Goal: Task Accomplishment & Management: Manage account settings

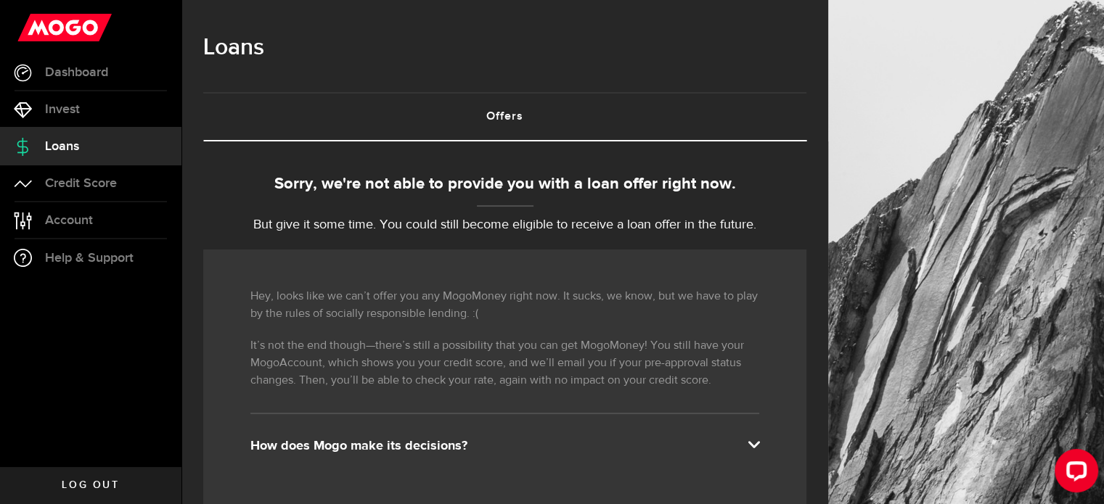
click at [759, 445] on span at bounding box center [754, 444] width 12 height 12
click at [759, 444] on span at bounding box center [754, 444] width 12 height 12
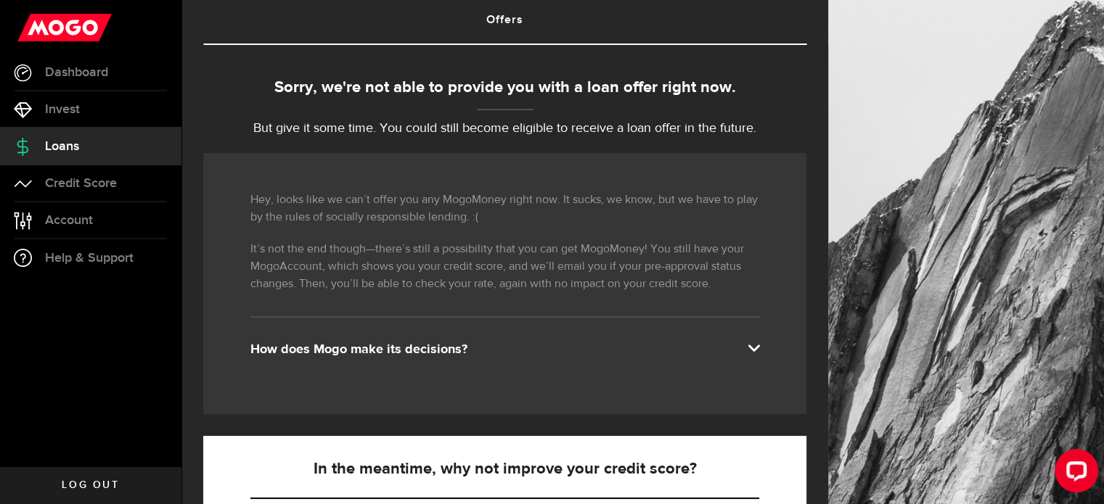
scroll to position [290, 0]
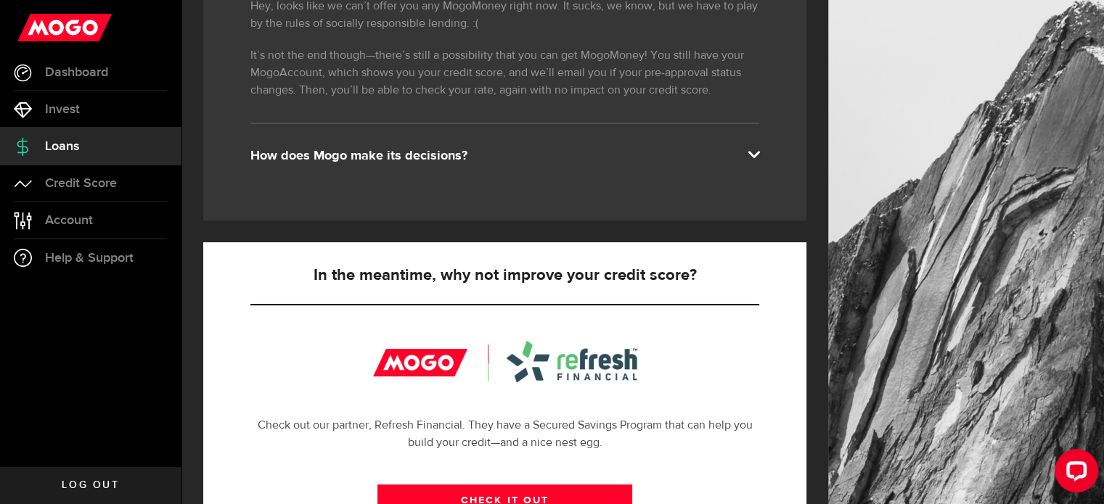
click at [404, 156] on div "How does Mogo make its decisions?" at bounding box center [504, 155] width 509 height 17
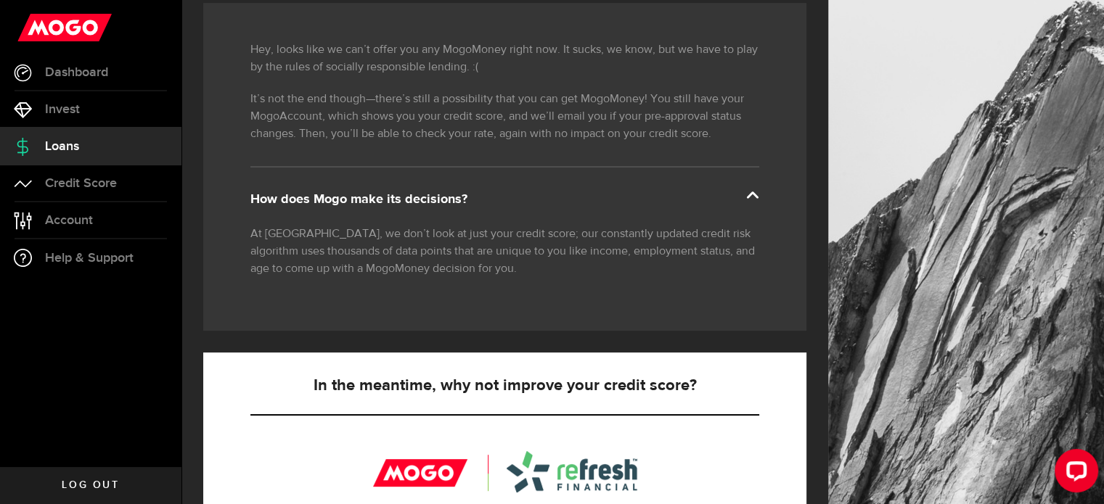
scroll to position [0, 0]
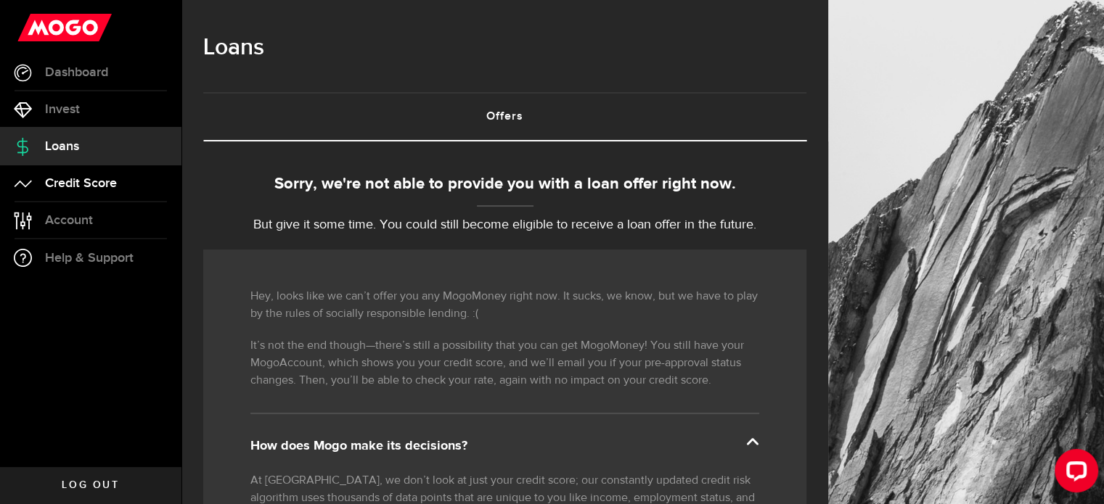
click at [86, 181] on span "Credit Score" at bounding box center [81, 183] width 72 height 13
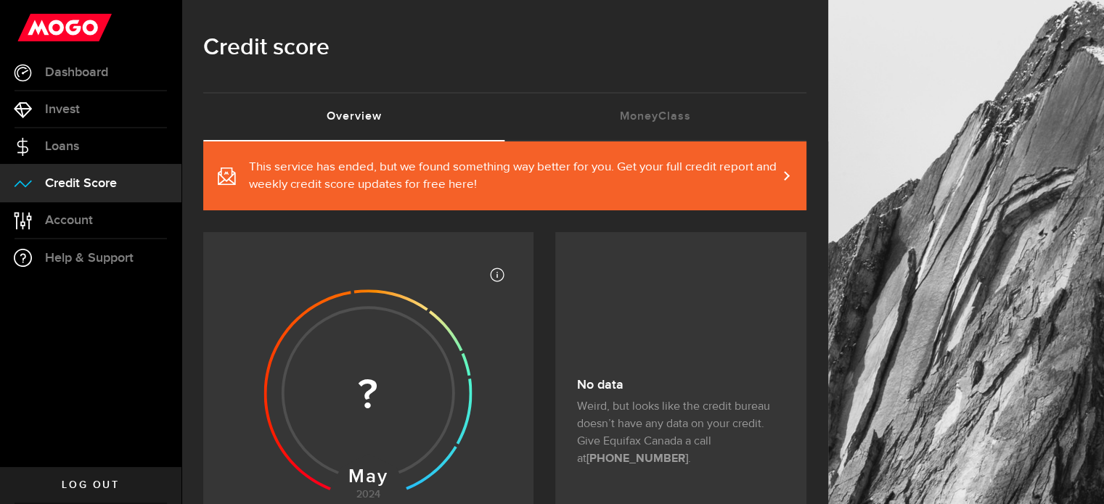
click at [427, 167] on span "This service has ended, but we found something way better for you. Get your ful…" at bounding box center [513, 176] width 528 height 35
click at [78, 221] on span "Account" at bounding box center [69, 220] width 48 height 13
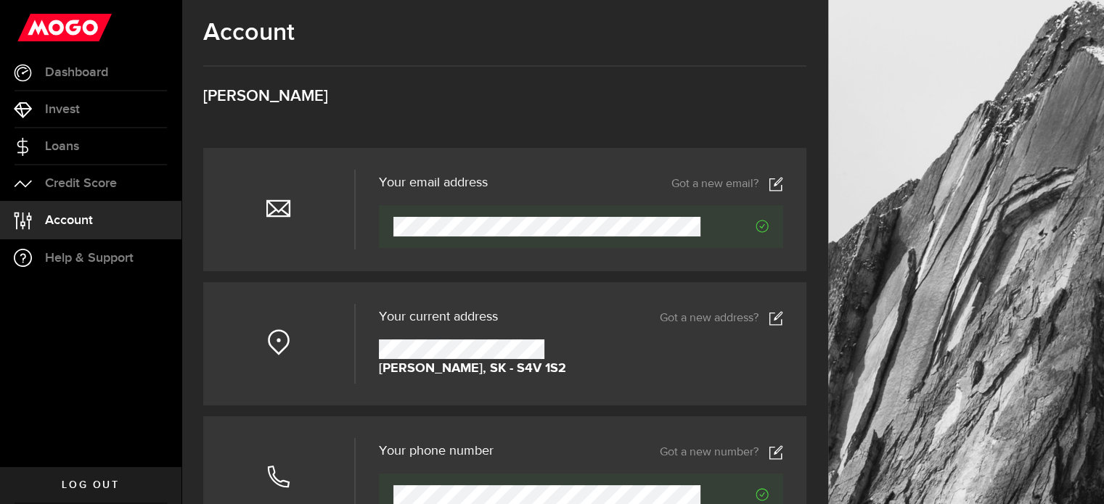
click at [783, 321] on icon at bounding box center [776, 318] width 15 height 15
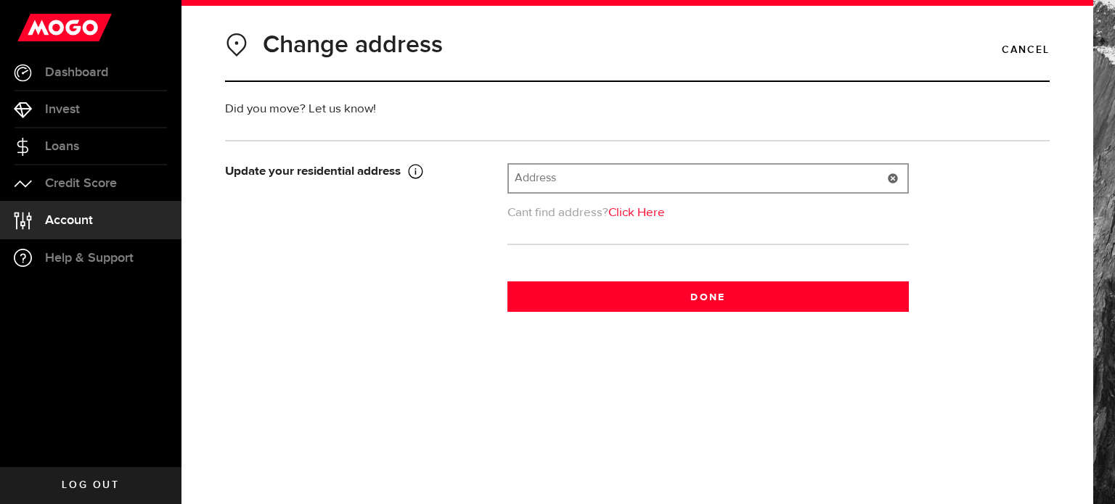
click at [514, 176] on input "text" at bounding box center [708, 179] width 398 height 28
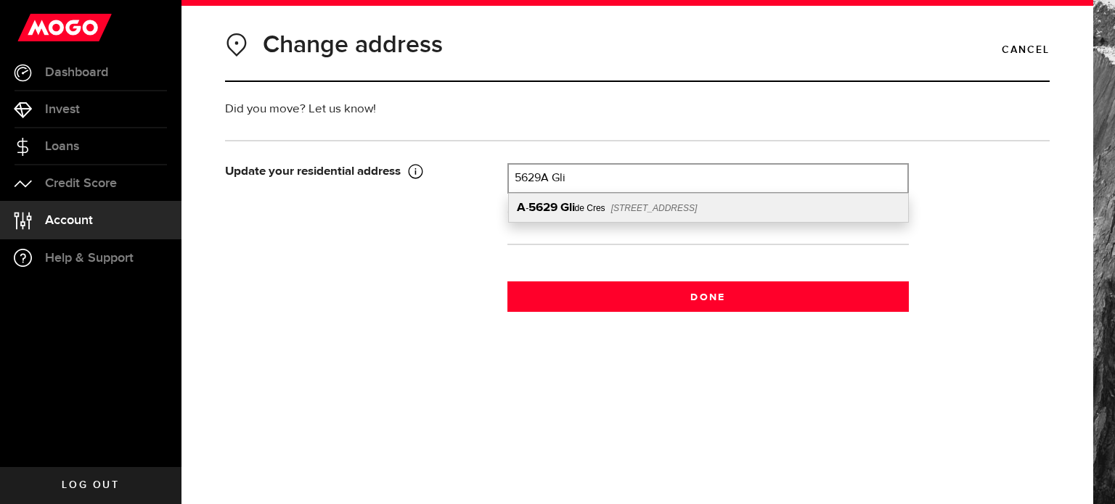
click at [561, 208] on b "Gli" at bounding box center [567, 208] width 15 height 12
type input "A-5629 Glide Cres"
type input "5629"
type input "Glide Cres"
type input "[PERSON_NAME]"
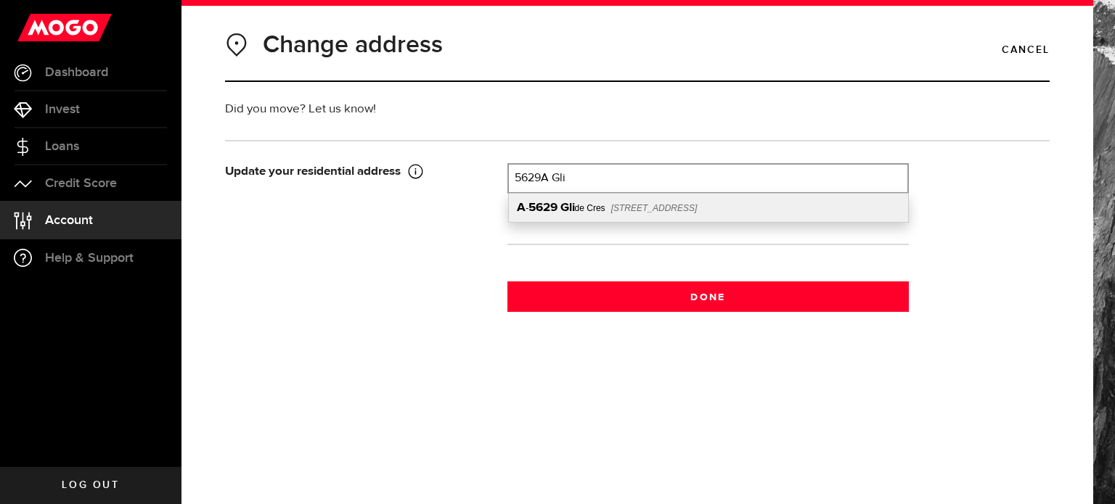
type input "A"
select select "SK"
type input "S4W 0P1"
type input "[GEOGRAPHIC_DATA]"
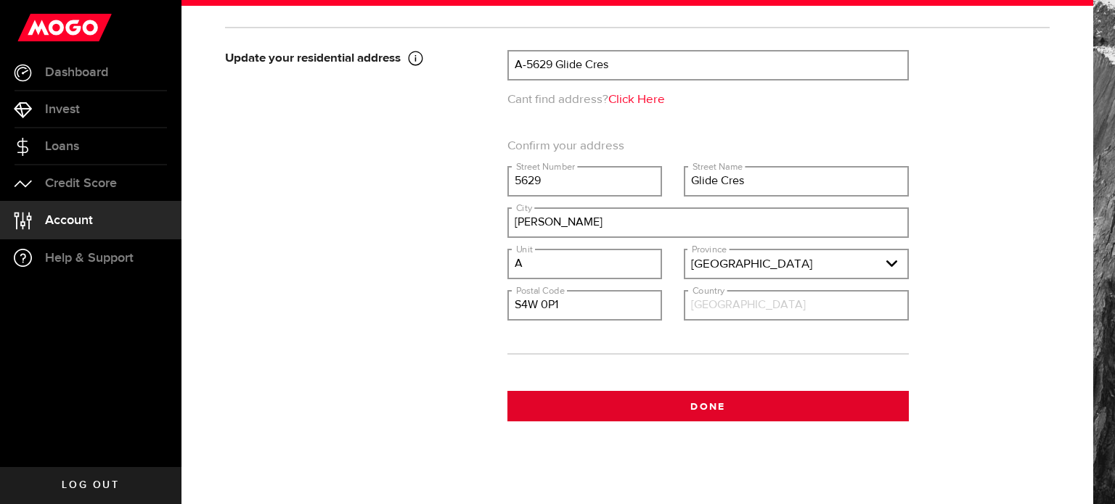
scroll to position [122, 0]
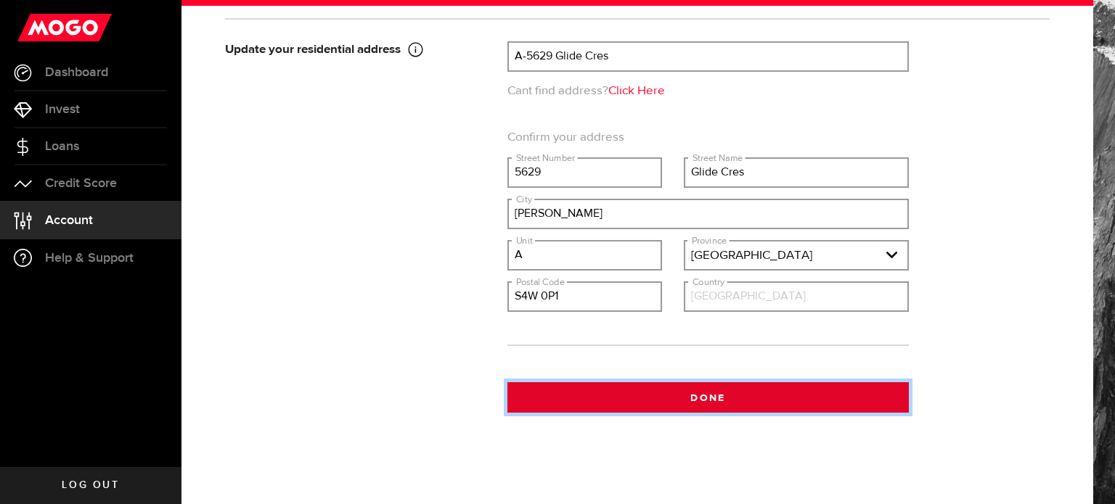
click at [705, 397] on button "Done" at bounding box center [707, 397] width 401 height 30
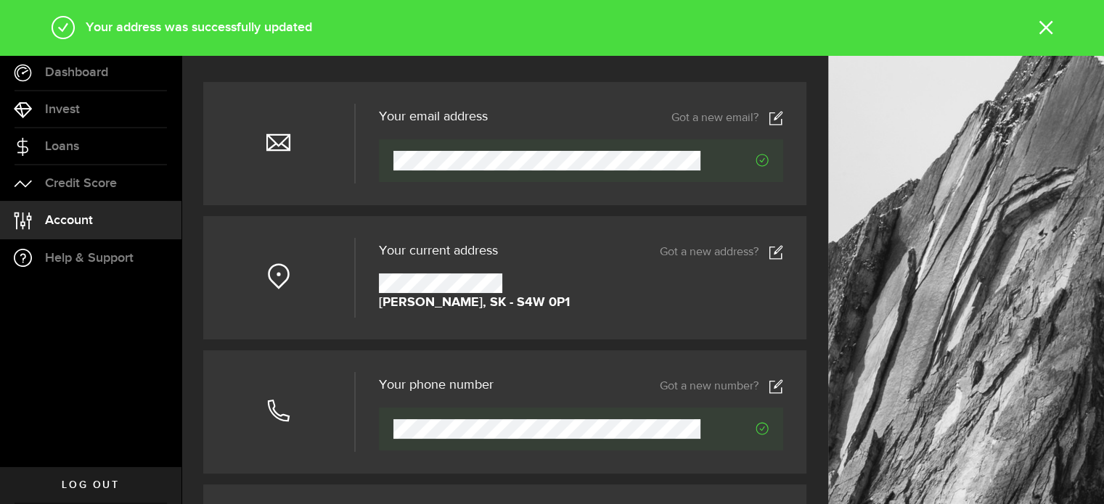
scroll to position [145, 0]
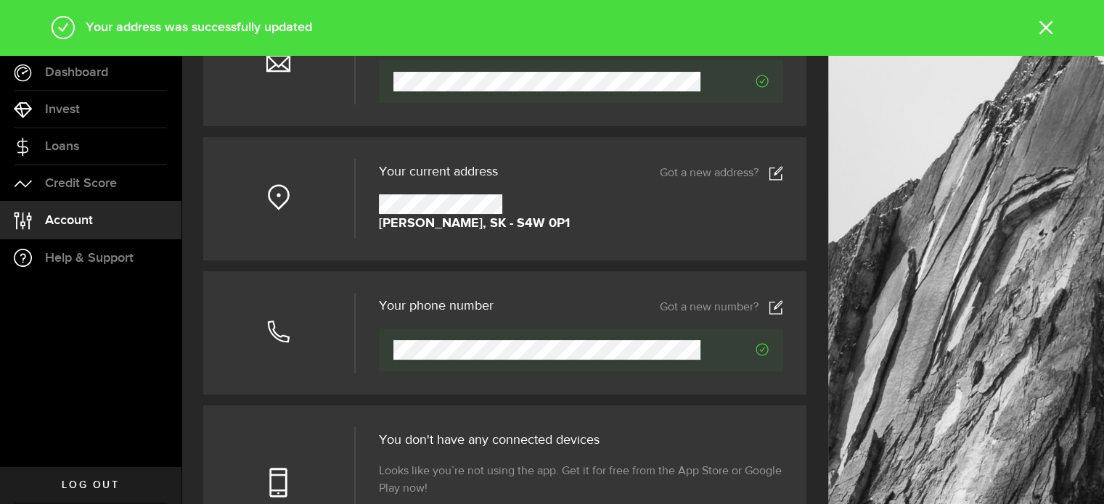
click at [783, 312] on icon at bounding box center [776, 307] width 15 height 15
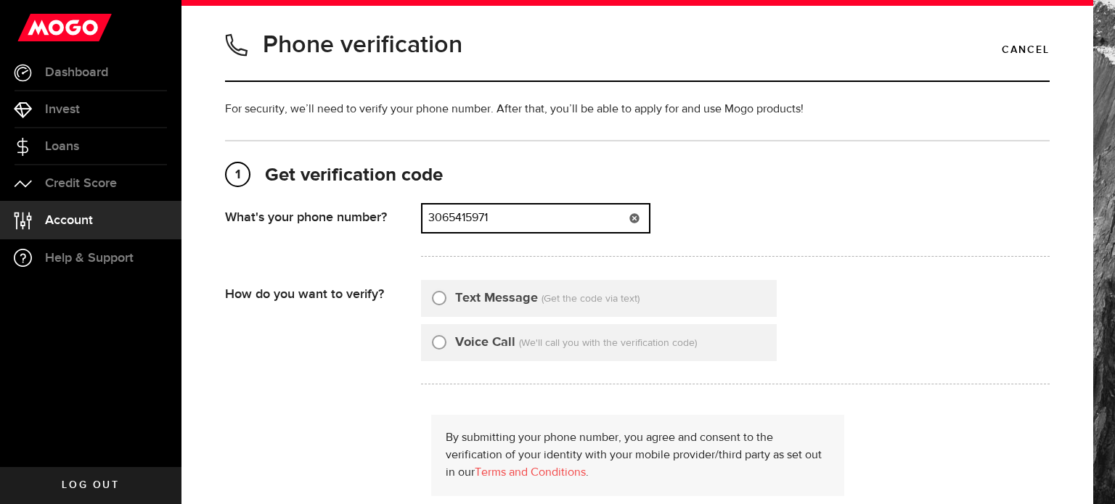
drag, startPoint x: 459, startPoint y: 216, endPoint x: 569, endPoint y: 213, distance: 110.4
click at [560, 213] on input "3065415971" at bounding box center [535, 219] width 226 height 28
type input "3063515981"
click at [439, 301] on input "Text Message" at bounding box center [439, 296] width 15 height 15
radio input "true"
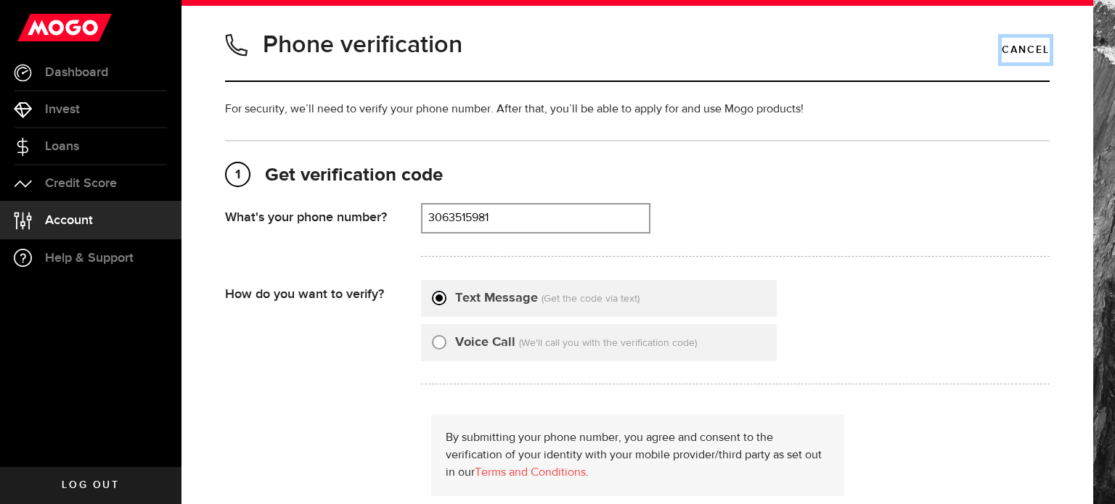
click at [1020, 49] on link "Cancel" at bounding box center [1026, 50] width 48 height 25
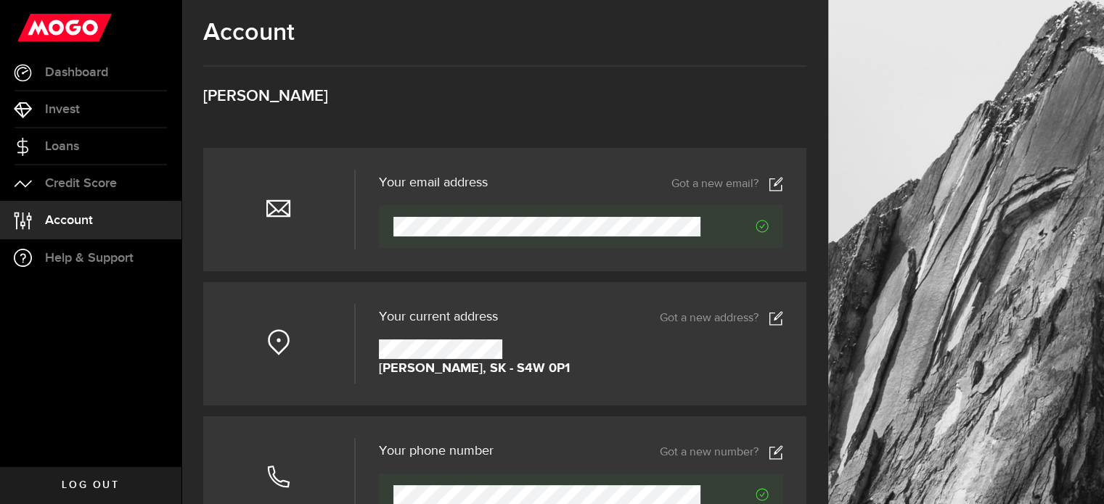
click at [111, 481] on span "Log out" at bounding box center [90, 485] width 57 height 10
